Goal: Task Accomplishment & Management: Use online tool/utility

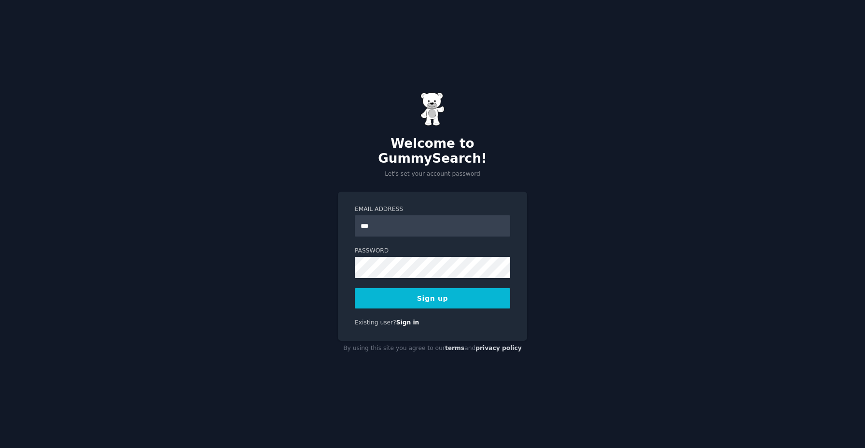
type input "**********"
click at [403, 290] on button "Sign up" at bounding box center [432, 298] width 155 height 20
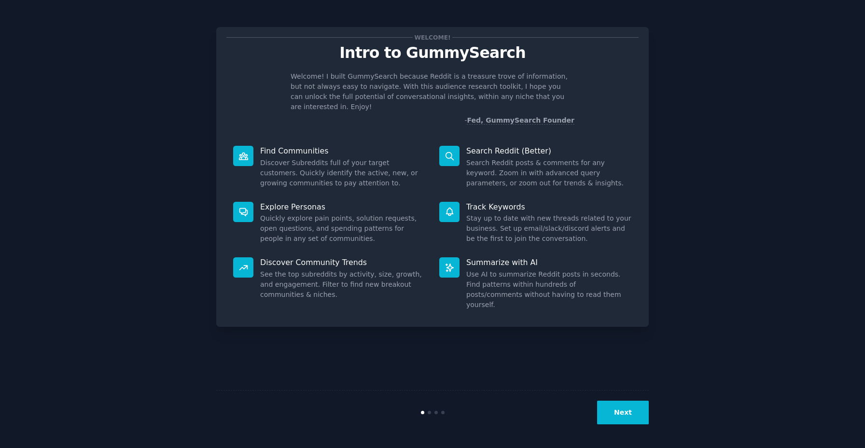
click at [622, 419] on button "Next" at bounding box center [623, 412] width 52 height 24
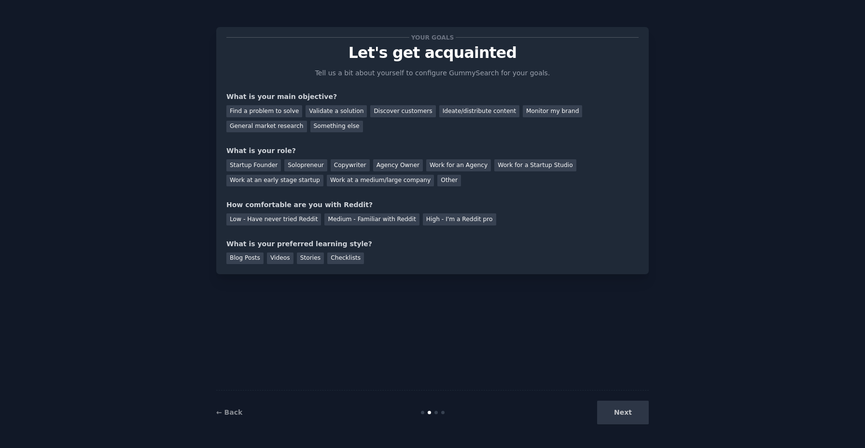
click at [341, 117] on div "Find a problem to solve Validate a solution Discover customers Ideate/distribut…" at bounding box center [432, 117] width 412 height 30
click at [344, 112] on div "Validate a solution" at bounding box center [335, 111] width 61 height 12
click at [385, 114] on div "Discover customers" at bounding box center [402, 111] width 65 height 12
click at [302, 167] on div "Solopreneur" at bounding box center [305, 165] width 42 height 12
click at [290, 220] on div "Low - Have never tried Reddit" at bounding box center [273, 219] width 95 height 12
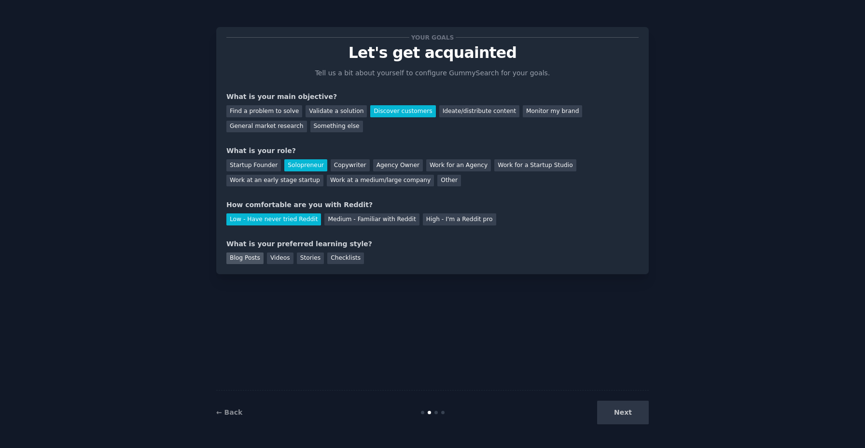
click at [246, 257] on div "Blog Posts" at bounding box center [244, 258] width 37 height 12
click at [624, 409] on button "Next" at bounding box center [623, 412] width 52 height 24
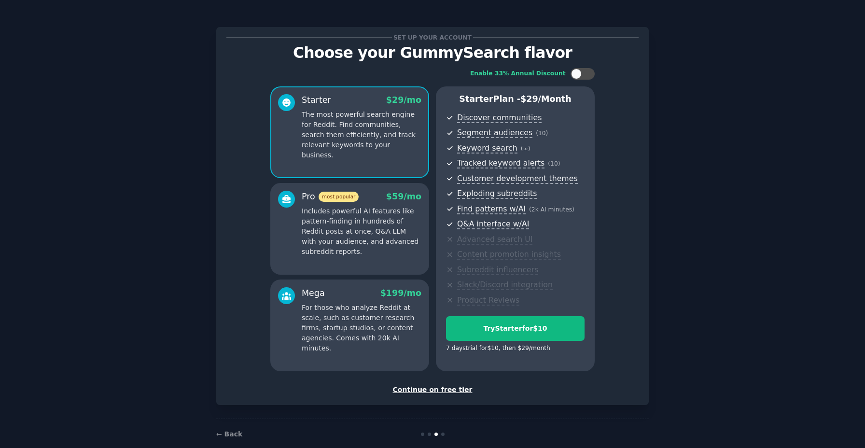
click at [443, 389] on div "Continue on free tier" at bounding box center [432, 390] width 412 height 10
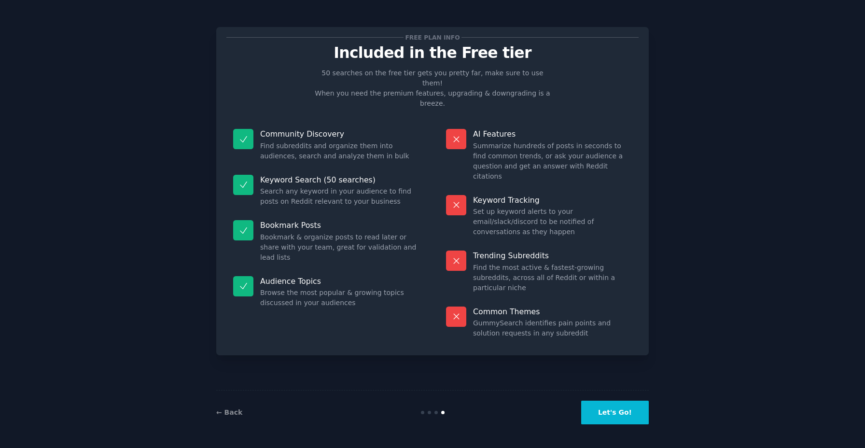
click at [619, 409] on button "Let's Go!" at bounding box center [615, 412] width 68 height 24
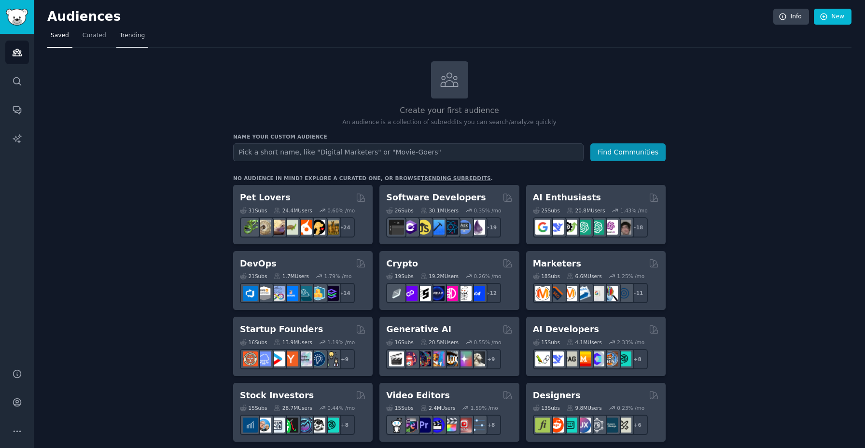
click at [126, 38] on span "Trending" at bounding box center [132, 35] width 25 height 9
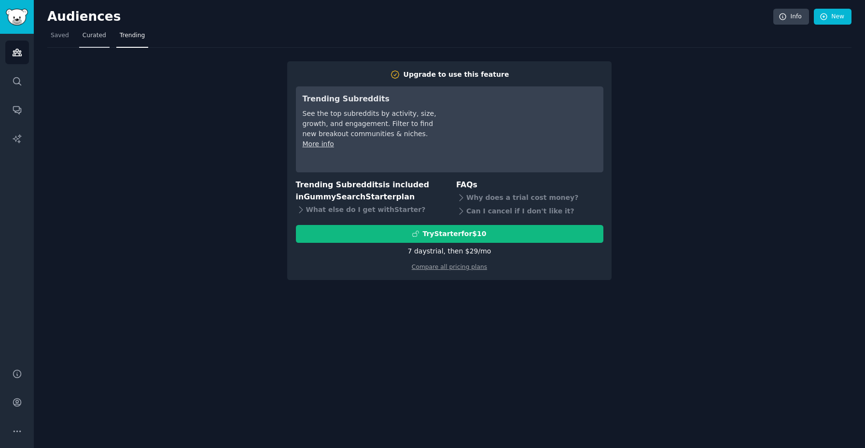
click at [92, 38] on span "Curated" at bounding box center [94, 35] width 24 height 9
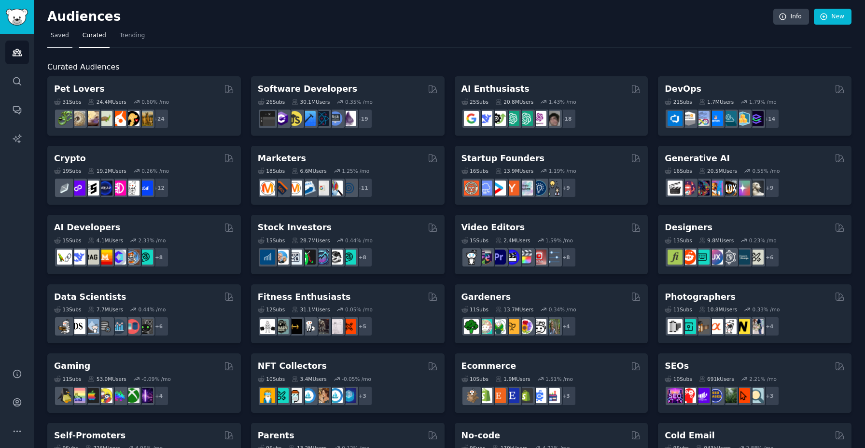
click at [58, 35] on span "Saved" at bounding box center [60, 35] width 18 height 9
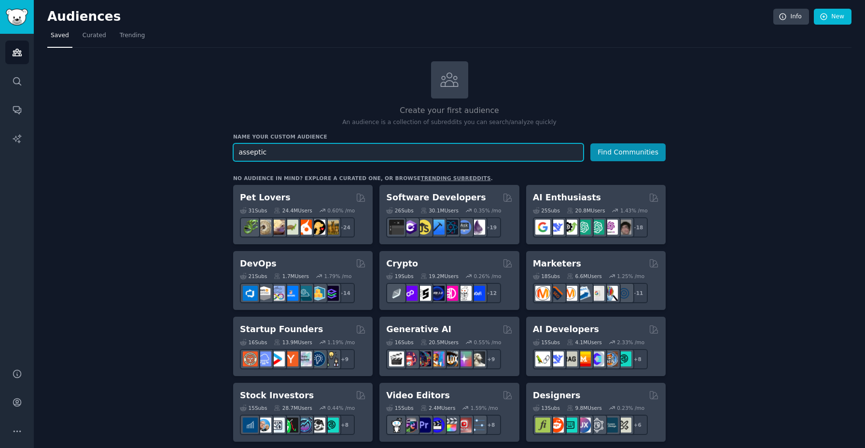
click at [590, 143] on button "Find Communities" at bounding box center [627, 152] width 75 height 18
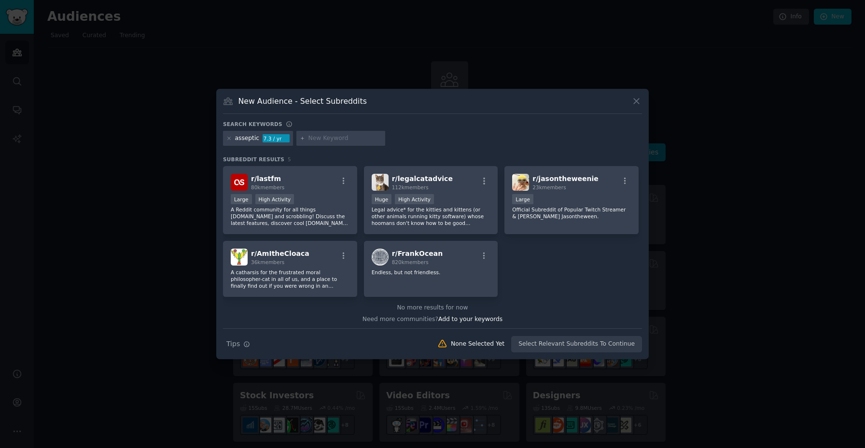
click at [633, 99] on icon at bounding box center [636, 101] width 10 height 10
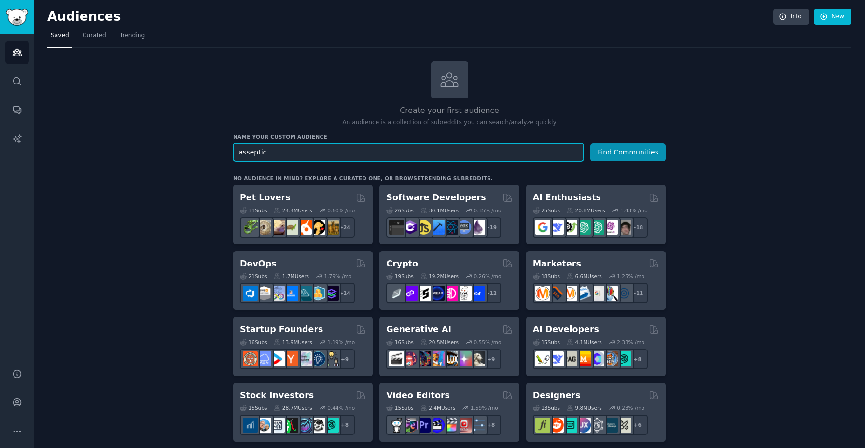
drag, startPoint x: 272, startPoint y: 152, endPoint x: 168, endPoint y: 144, distance: 104.1
click at [590, 143] on button "Find Communities" at bounding box center [627, 152] width 75 height 18
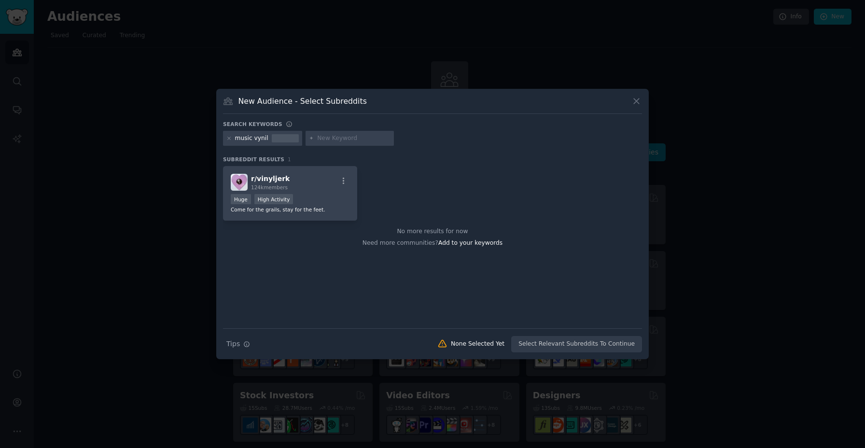
drag, startPoint x: 642, startPoint y: 99, endPoint x: 634, endPoint y: 99, distance: 7.7
click at [634, 99] on div "New Audience - Select Subreddits Search keywords music vynil Subreddit Results …" at bounding box center [432, 224] width 432 height 271
click at [634, 99] on icon at bounding box center [635, 100] width 5 height 5
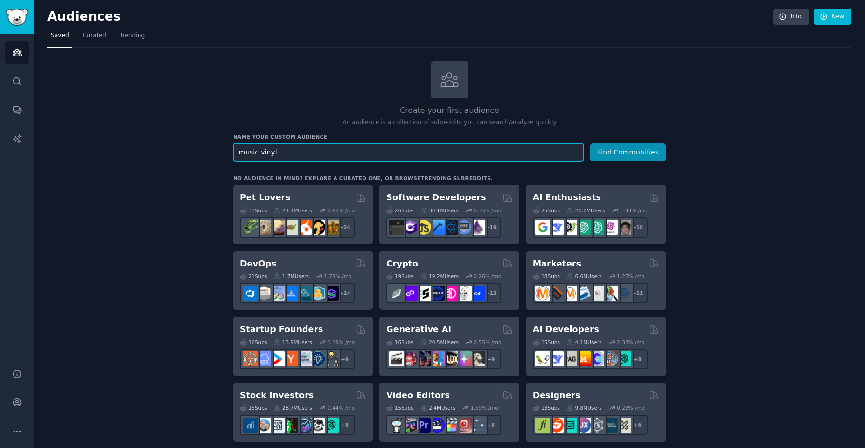
type input "music vinyl"
click at [590, 143] on button "Find Communities" at bounding box center [627, 152] width 75 height 18
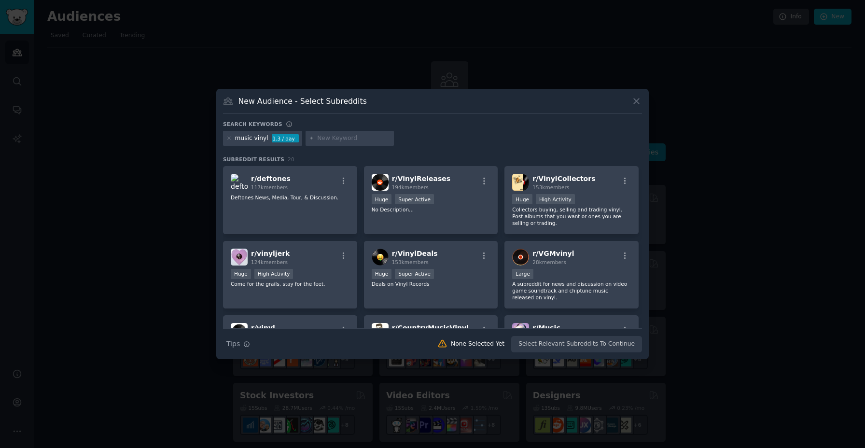
click at [631, 103] on icon at bounding box center [636, 101] width 10 height 10
